Goal: Task Accomplishment & Management: Use online tool/utility

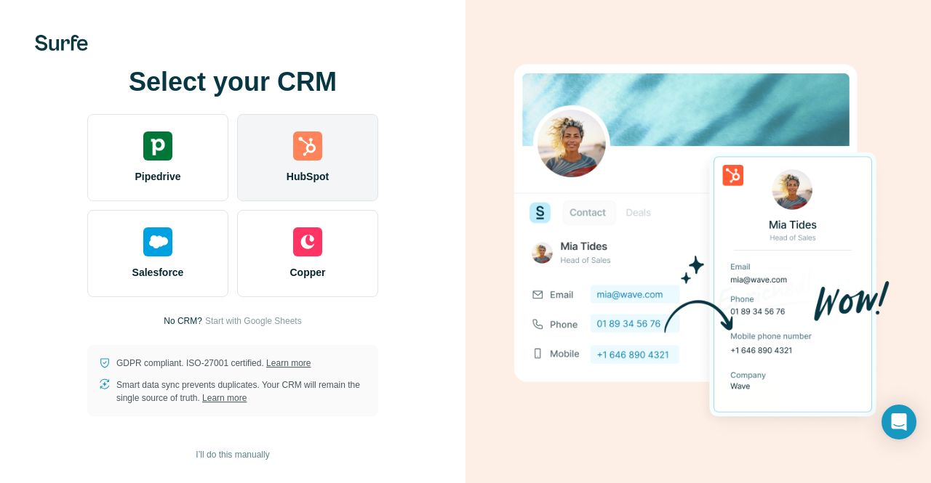
click at [324, 160] on div "HubSpot" at bounding box center [307, 157] width 141 height 87
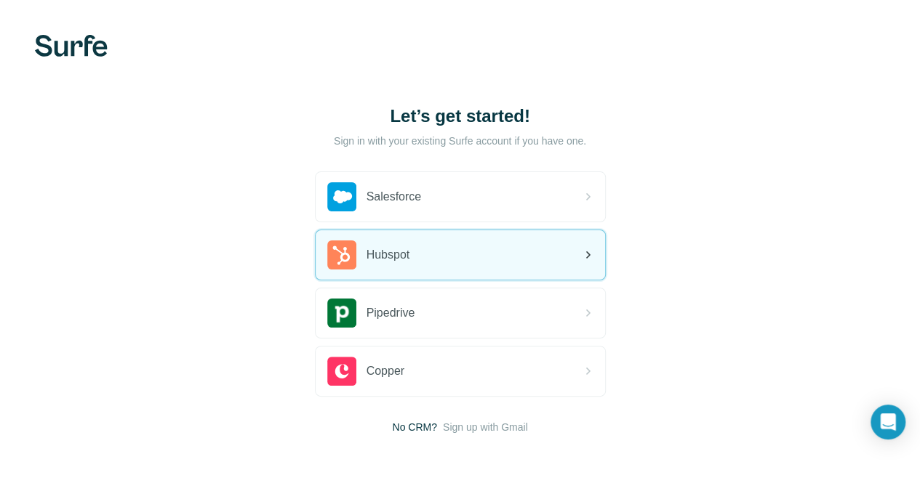
click at [316, 260] on div "Hubspot" at bounding box center [460, 254] width 289 height 49
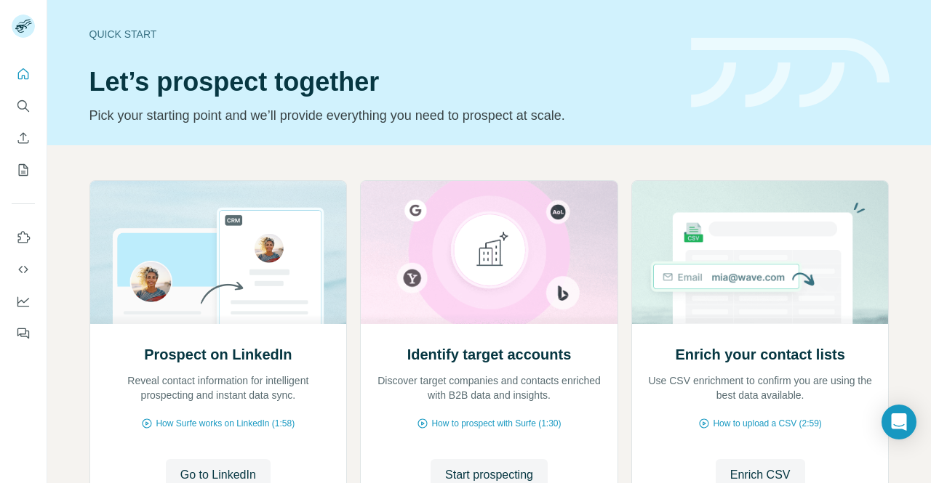
click at [483, 26] on div "Quick start Let’s prospect together Pick your starting point and we’ll provide …" at bounding box center [381, 73] width 584 height 106
click at [425, 50] on div "Quick start Let’s prospect together Pick your starting point and we’ll provide …" at bounding box center [381, 73] width 584 height 106
